Goal: Information Seeking & Learning: Learn about a topic

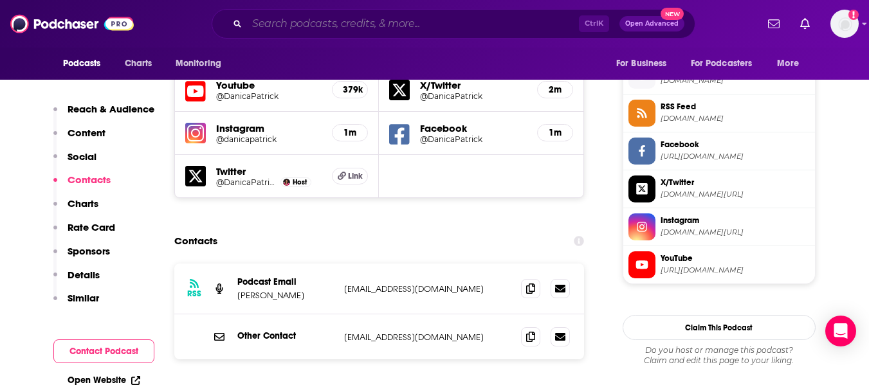
click at [421, 28] on input "Search podcasts, credits, & more..." at bounding box center [413, 24] width 332 height 21
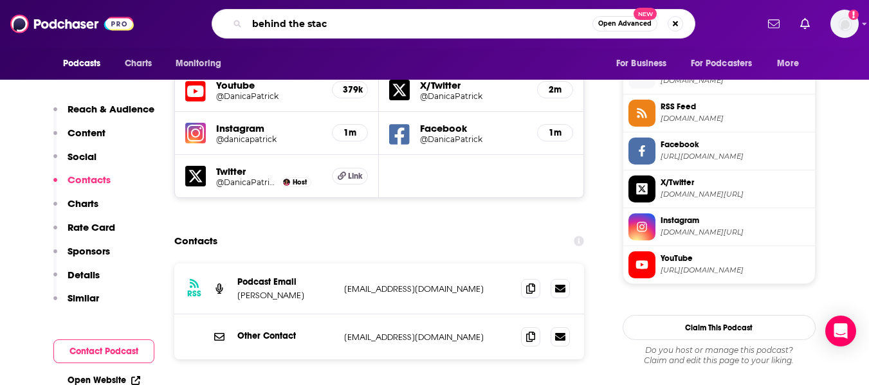
type input "behind the stack"
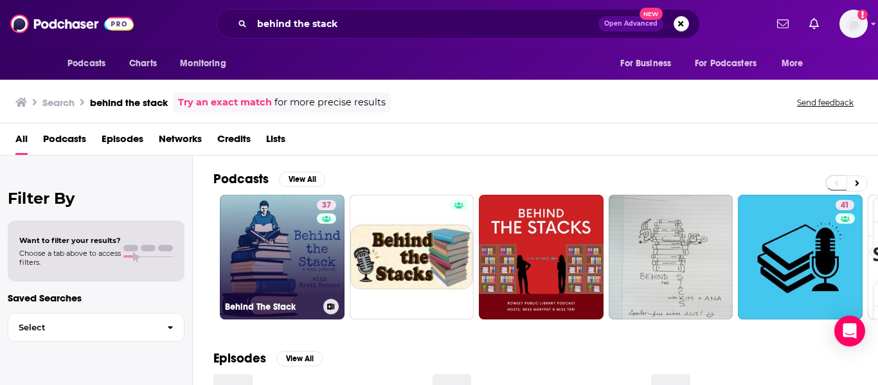
click at [276, 235] on link "37 Behind The Stack" at bounding box center [282, 257] width 125 height 125
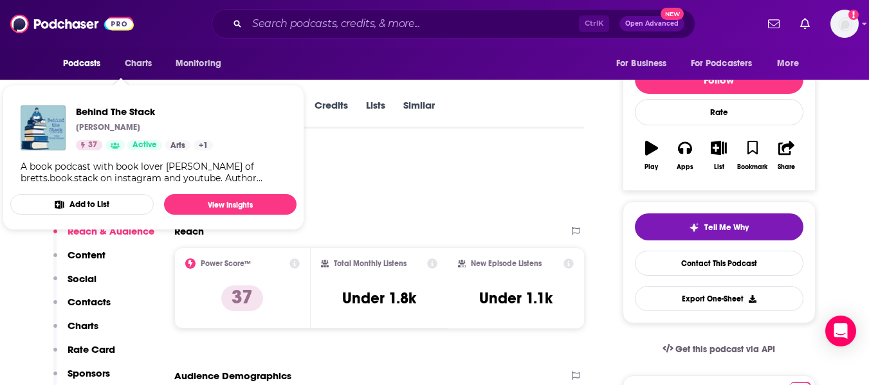
scroll to position [149, 0]
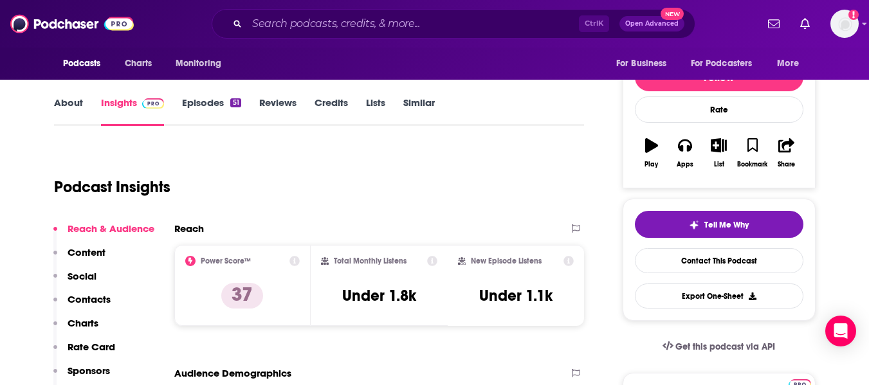
click at [66, 99] on link "About" at bounding box center [68, 111] width 29 height 30
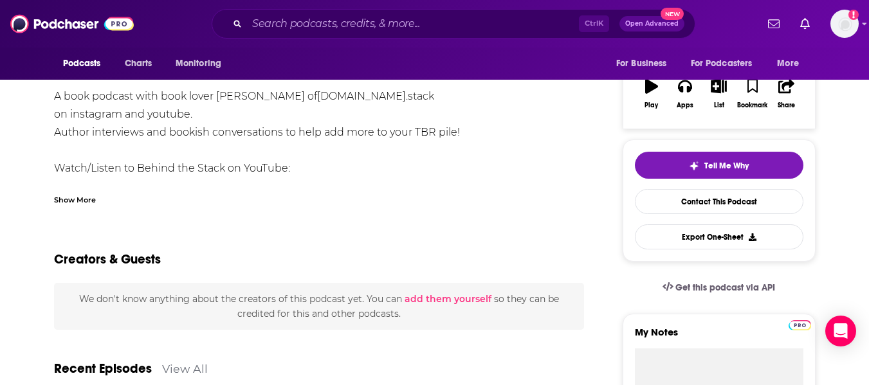
scroll to position [208, 0]
click at [167, 172] on div "A book podcast with book lover [PERSON_NAME] of [DOMAIN_NAME] .stack on instagr…" at bounding box center [319, 222] width 531 height 270
click at [277, 168] on div "A book podcast with book lover [PERSON_NAME] of [DOMAIN_NAME] .stack on instagr…" at bounding box center [319, 222] width 531 height 270
drag, startPoint x: 271, startPoint y: 166, endPoint x: 233, endPoint y: 138, distance: 47.5
click at [233, 138] on div "A book podcast with book lover [PERSON_NAME] of [DOMAIN_NAME] .stack on instagr…" at bounding box center [319, 222] width 531 height 270
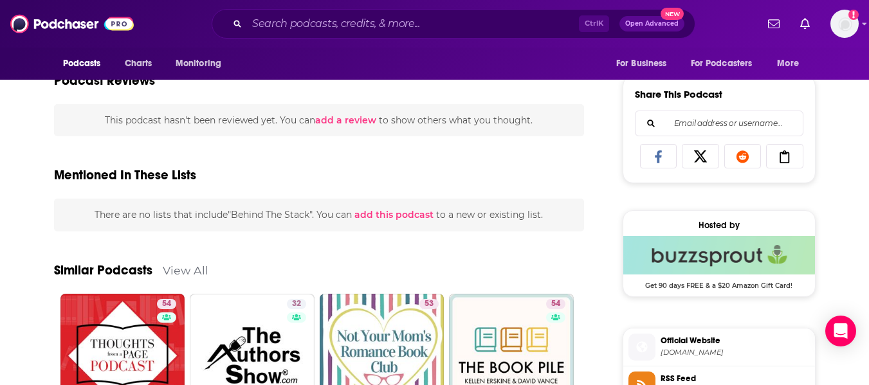
scroll to position [748, 0]
